Goal: Information Seeking & Learning: Find specific fact

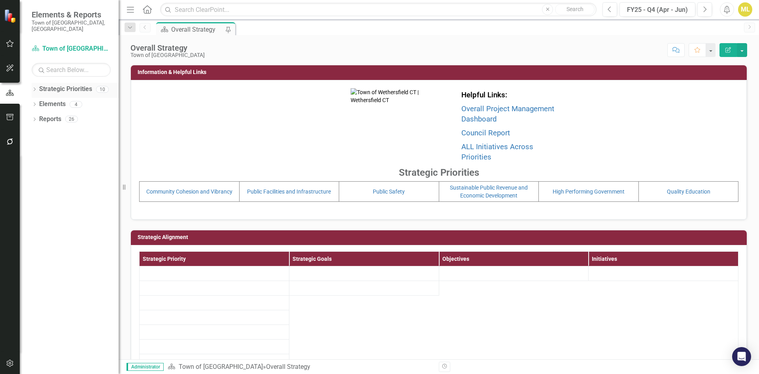
click at [34, 87] on div "Dropdown" at bounding box center [35, 90] width 6 height 7
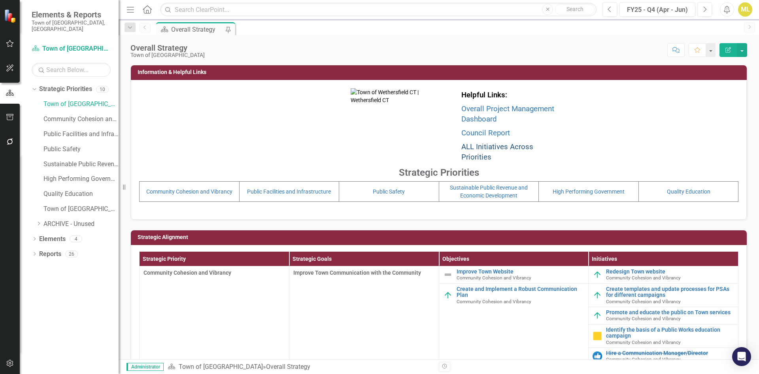
click at [474, 149] on link "ALL Initiatives Across Priorities" at bounding box center [497, 151] width 72 height 19
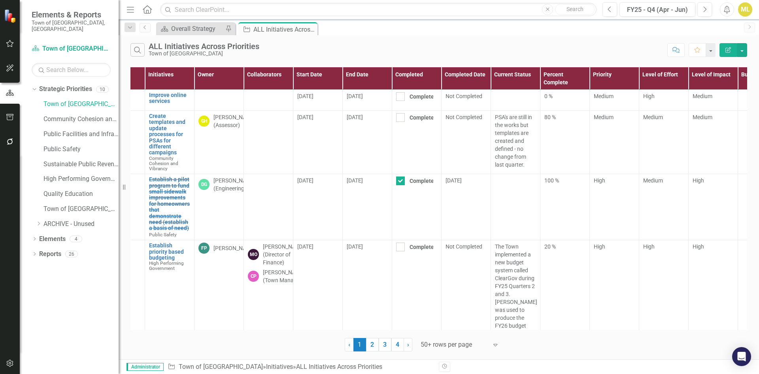
scroll to position [0, 131]
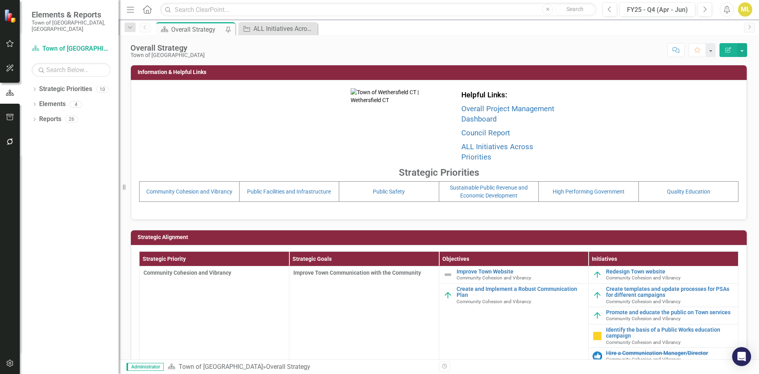
drag, startPoint x: 35, startPoint y: 81, endPoint x: 65, endPoint y: 93, distance: 32.8
click at [35, 87] on div "Dropdown" at bounding box center [35, 90] width 6 height 7
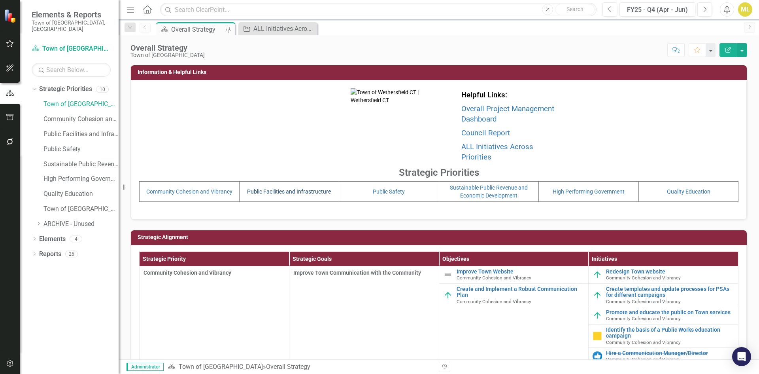
click at [266, 188] on link "Public Facilities and Infrastructure" at bounding box center [289, 191] width 84 height 6
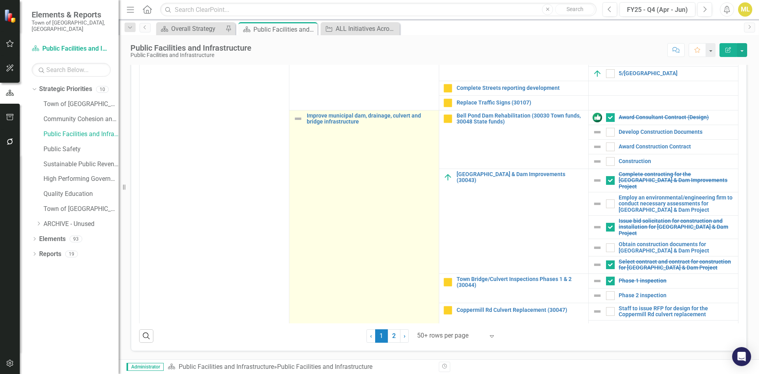
scroll to position [916, 0]
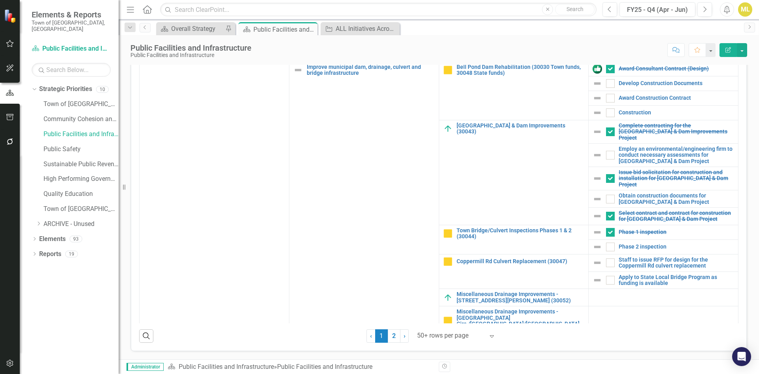
drag, startPoint x: 393, startPoint y: 334, endPoint x: 387, endPoint y: 310, distance: 24.4
click at [393, 334] on link "2" at bounding box center [394, 335] width 13 height 13
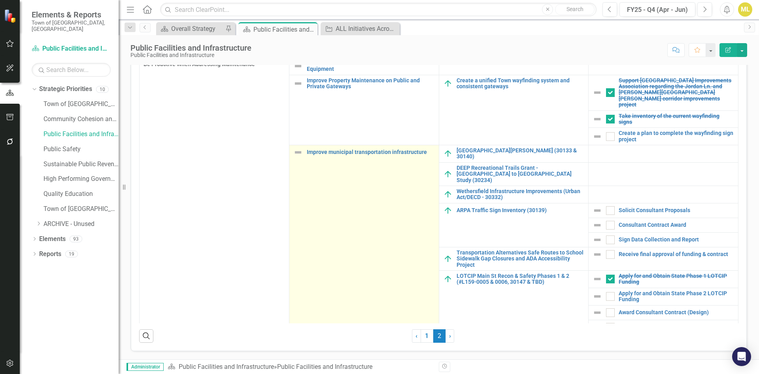
scroll to position [0, 0]
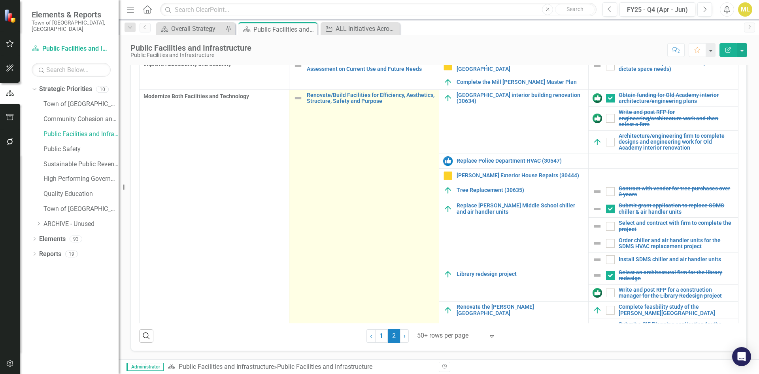
checkbox input "true"
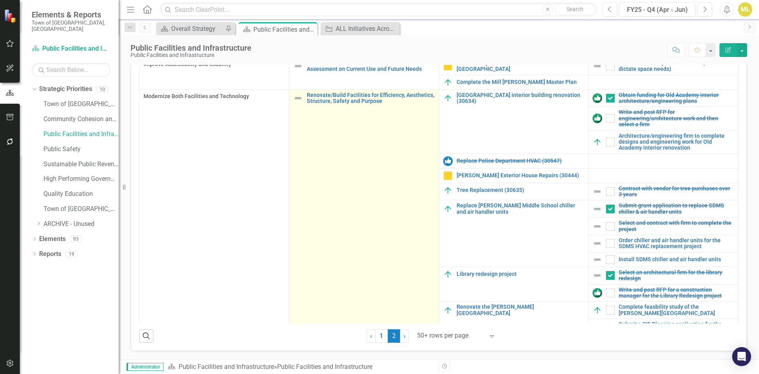
checkbox input "true"
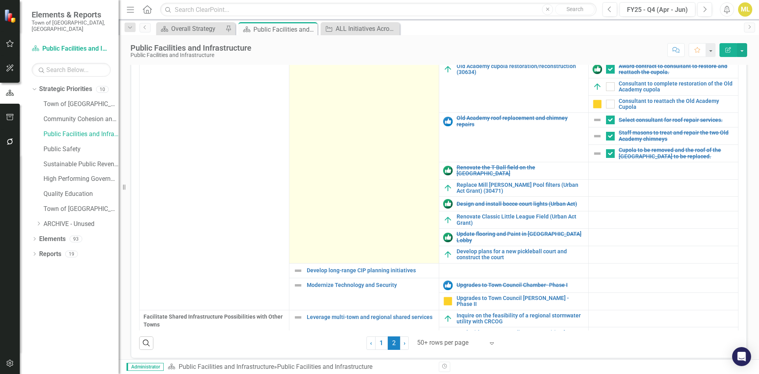
scroll to position [145, 0]
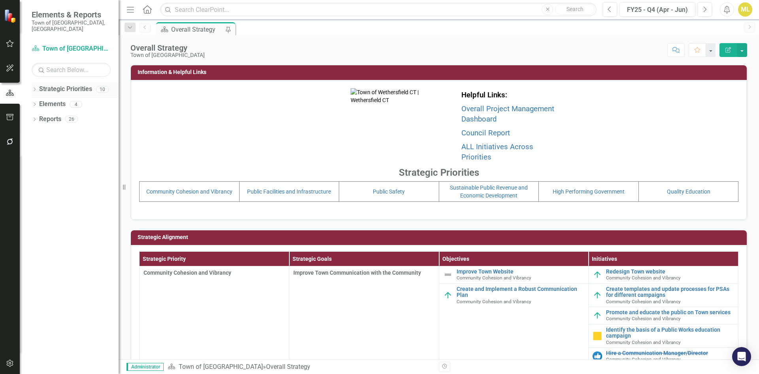
click at [35, 83] on div "Dropdown Strategic Priorities 10" at bounding box center [75, 90] width 87 height 15
click at [246, 7] on input "text" at bounding box center [378, 10] width 437 height 14
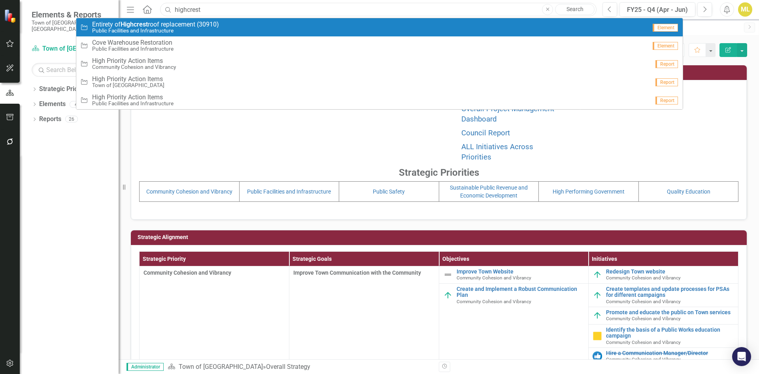
type input "highcrest"
click at [170, 27] on span "Entirety of Highcrest roof replacement (30910)" at bounding box center [155, 24] width 127 height 7
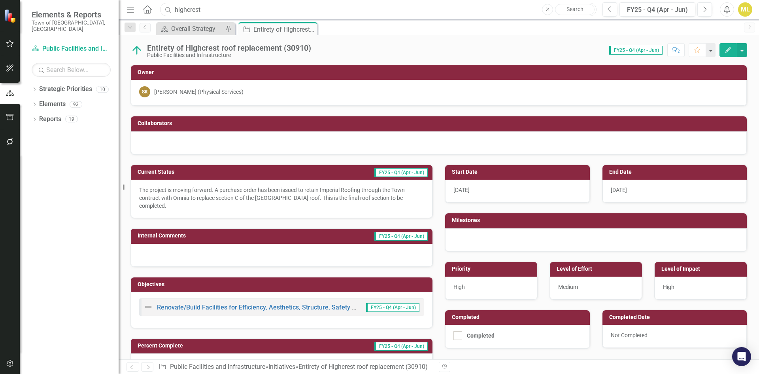
click at [220, 5] on input "highcrest" at bounding box center [378, 10] width 437 height 14
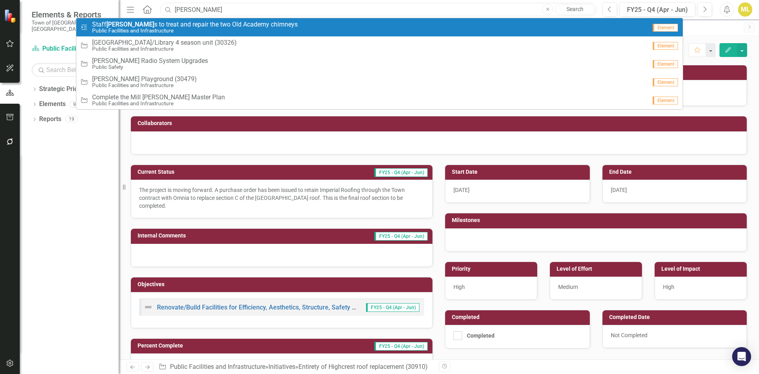
type input "mason"
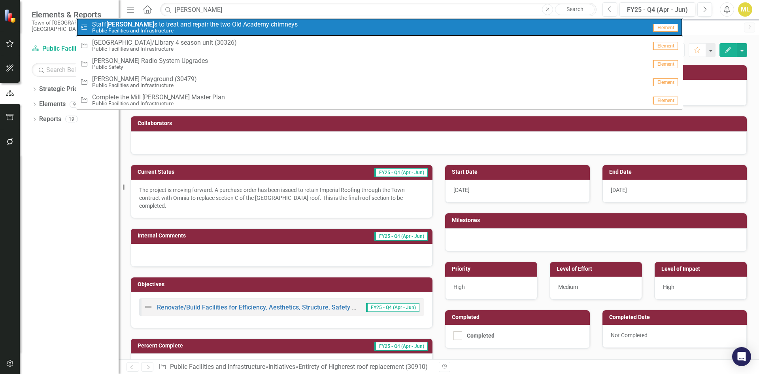
drag, startPoint x: 222, startPoint y: 25, endPoint x: 221, endPoint y: 33, distance: 7.9
click at [222, 25] on span "Staff mason s to treat and repair the two Old Academy chimneys" at bounding box center [195, 24] width 206 height 7
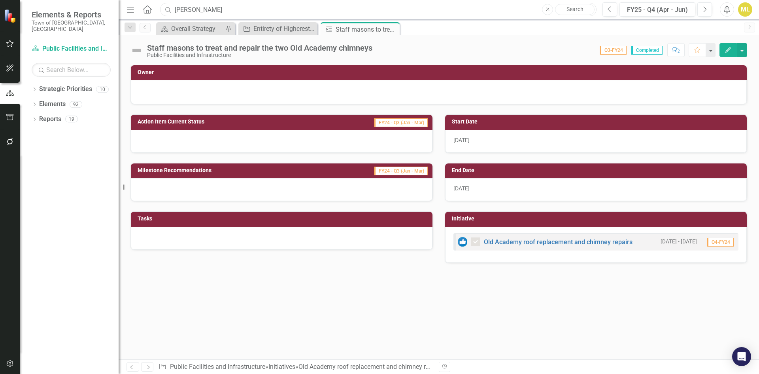
click at [242, 3] on input "mason" at bounding box center [378, 10] width 437 height 14
drag, startPoint x: 242, startPoint y: 3, endPoint x: 141, endPoint y: -11, distance: 102.6
click at [141, 0] on html "Elements & Reports Town of Wethersfield, CT Strategic Priority Public Facilitie…" at bounding box center [379, 187] width 759 height 374
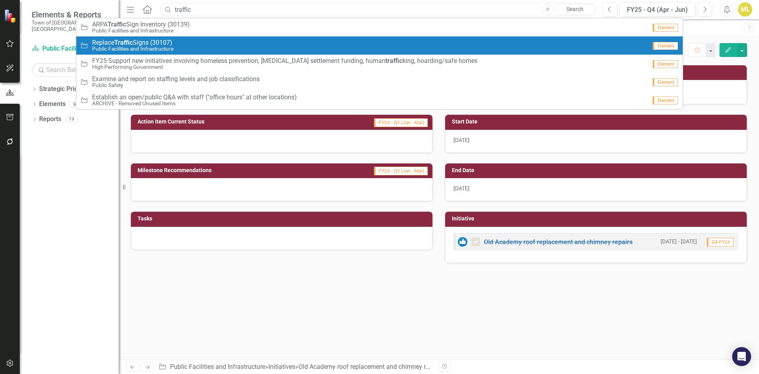
type input "traffic"
click at [161, 43] on span "Replace Traffic Signs (30107)" at bounding box center [132, 42] width 81 height 7
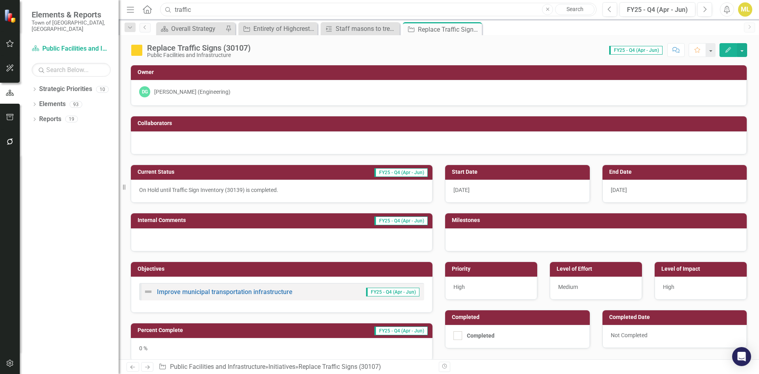
drag, startPoint x: 227, startPoint y: 4, endPoint x: 153, endPoint y: 16, distance: 75.3
click at [153, 16] on div "Menu Home Search traffic Close Search" at bounding box center [360, 9] width 470 height 15
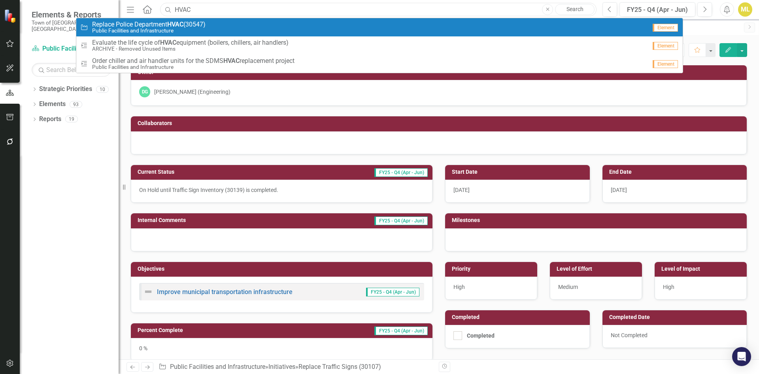
type input "HVAC"
click at [179, 28] on small "Public Facilities and Infrastructure" at bounding box center [148, 31] width 113 height 6
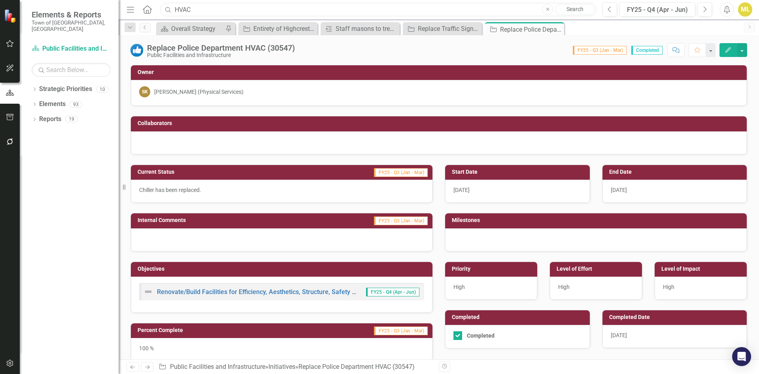
click at [286, 11] on input "HVAC" at bounding box center [378, 10] width 437 height 14
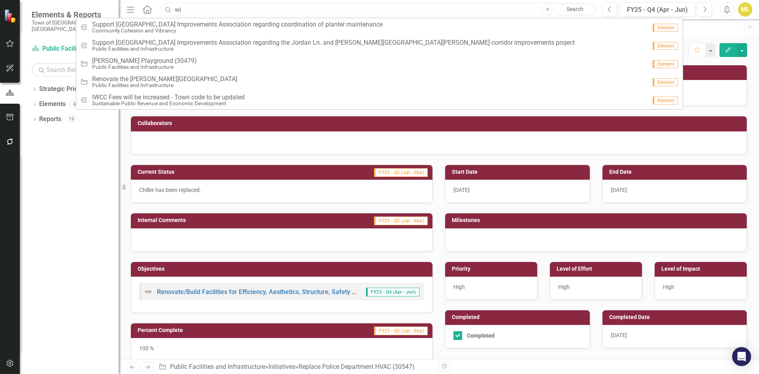
type input "w"
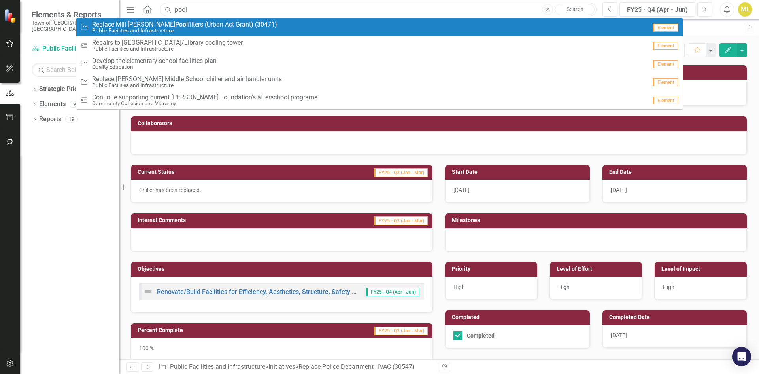
type input "pool"
click at [179, 32] on small "Public Facilities and Infrastructure" at bounding box center [184, 31] width 185 height 6
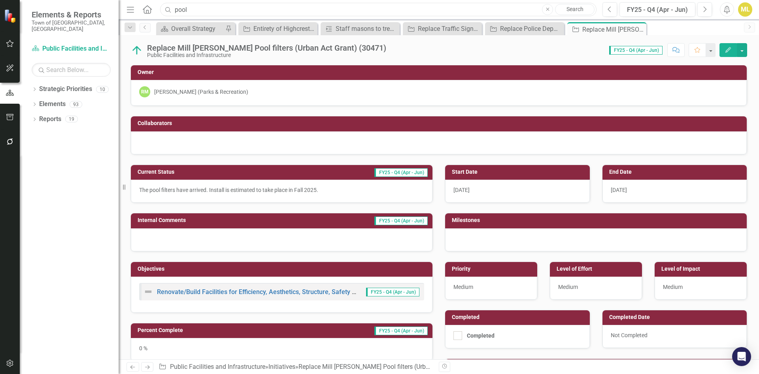
click at [235, 15] on input "pool" at bounding box center [378, 10] width 437 height 14
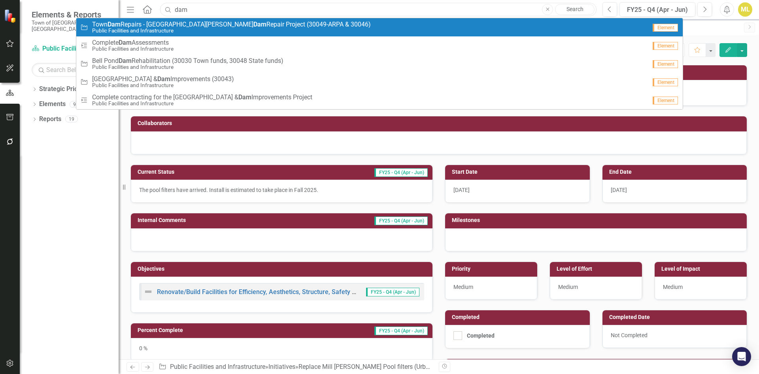
type input "dam"
click at [187, 28] on small "Public Facilities and Infrastructure" at bounding box center [231, 31] width 279 height 6
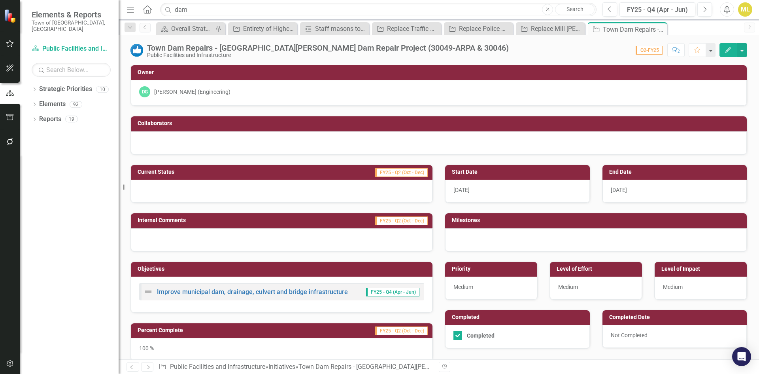
checkbox input "true"
click at [196, 12] on input "dam" at bounding box center [378, 10] width 437 height 14
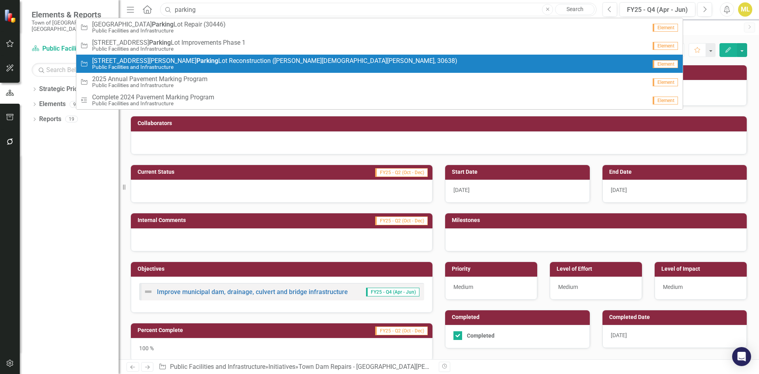
type input "parking"
click at [204, 58] on span "581-601 Silas Deane Hwy Parking Lot Reconstruction (Christ the King Church, 306…" at bounding box center [274, 60] width 365 height 7
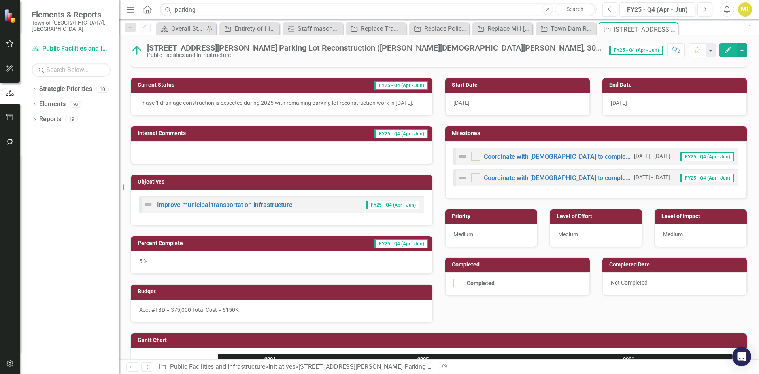
scroll to position [165, 0]
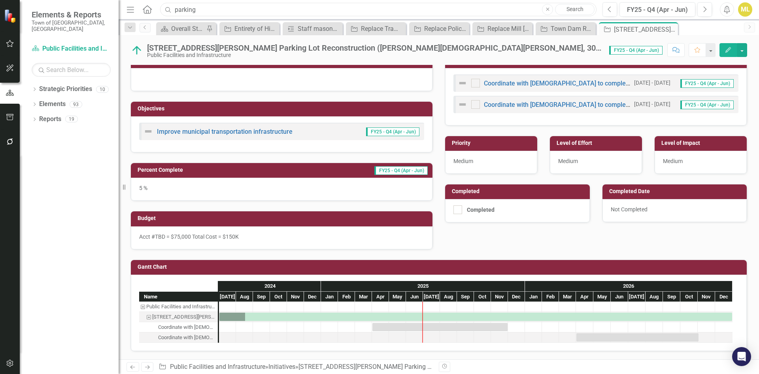
click at [209, 8] on input "parking" at bounding box center [378, 10] width 437 height 14
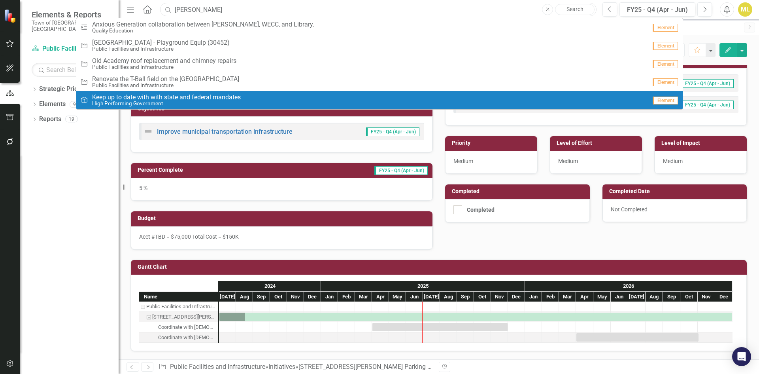
type input "Keeney"
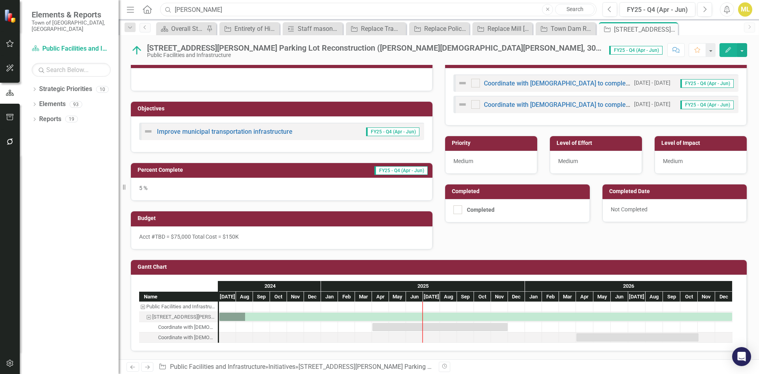
click at [201, 9] on input "Keeney" at bounding box center [378, 10] width 437 height 14
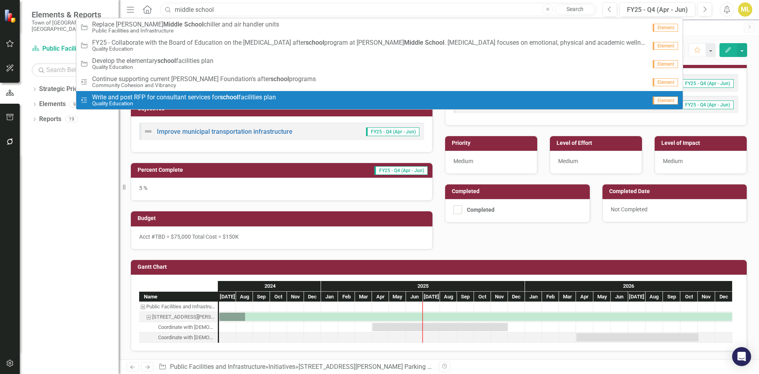
type input "middle school"
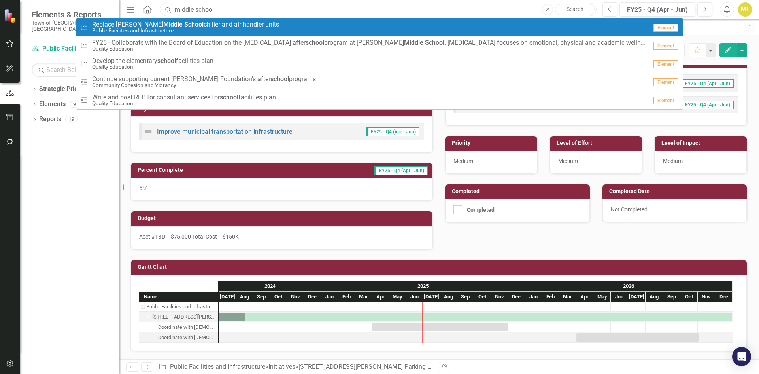
drag, startPoint x: 225, startPoint y: 6, endPoint x: 150, endPoint y: 10, distance: 74.5
click at [154, 10] on div "Menu Home Search middle school Close Search Initiative Replace Silas Deane Midd…" at bounding box center [360, 9] width 470 height 15
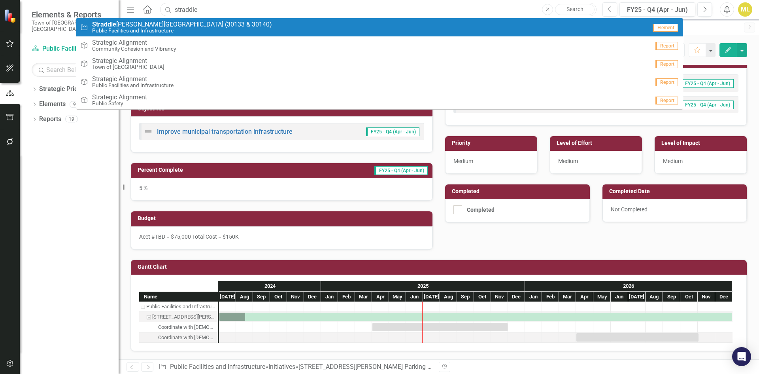
type input "straddle"
click at [165, 22] on span "Straddle Hill Rd Area Settlement (30133 & 30140)" at bounding box center [182, 24] width 180 height 7
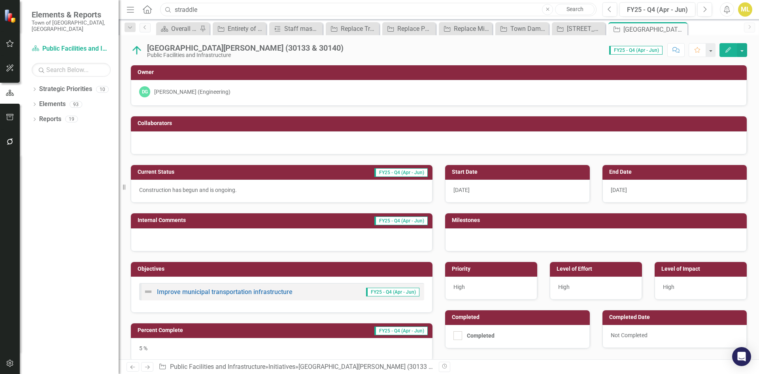
drag, startPoint x: 250, startPoint y: 6, endPoint x: 139, endPoint y: 5, distance: 111.1
click at [148, 8] on div "Menu Home Search straddle Close Search" at bounding box center [360, 9] width 470 height 15
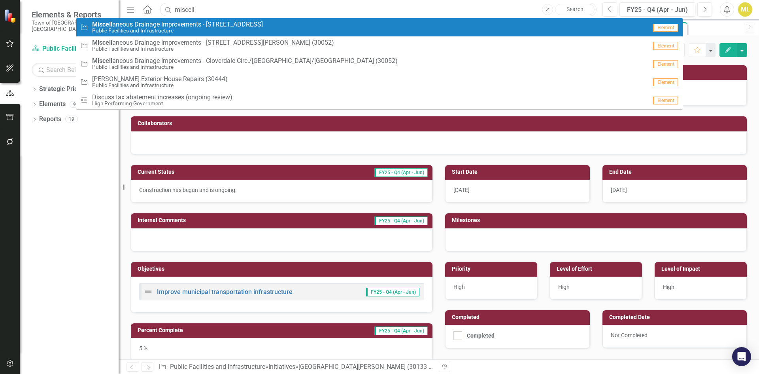
type input "miscell"
click at [189, 30] on small "Public Facilities and Infrastructure" at bounding box center [177, 31] width 171 height 6
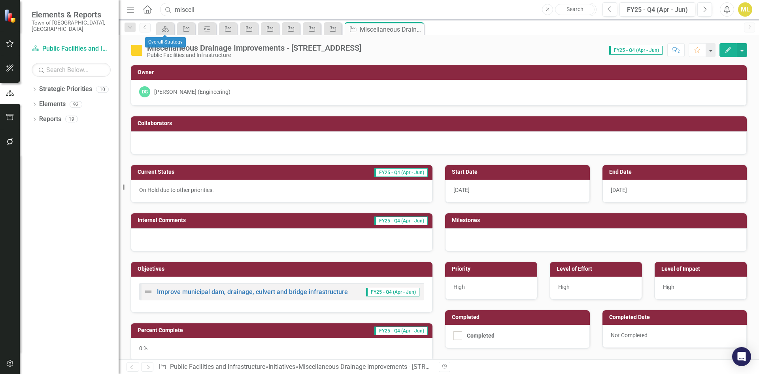
click at [199, 11] on input "miscell" at bounding box center [378, 10] width 437 height 14
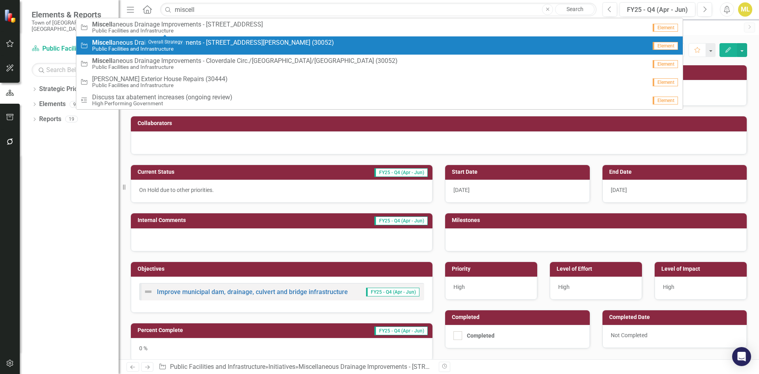
click at [210, 43] on span "Miscell aneous Drainage Improvements - 291 Silas Deane Highway (30052)" at bounding box center [213, 42] width 242 height 7
